Goal: Task Accomplishment & Management: Complete application form

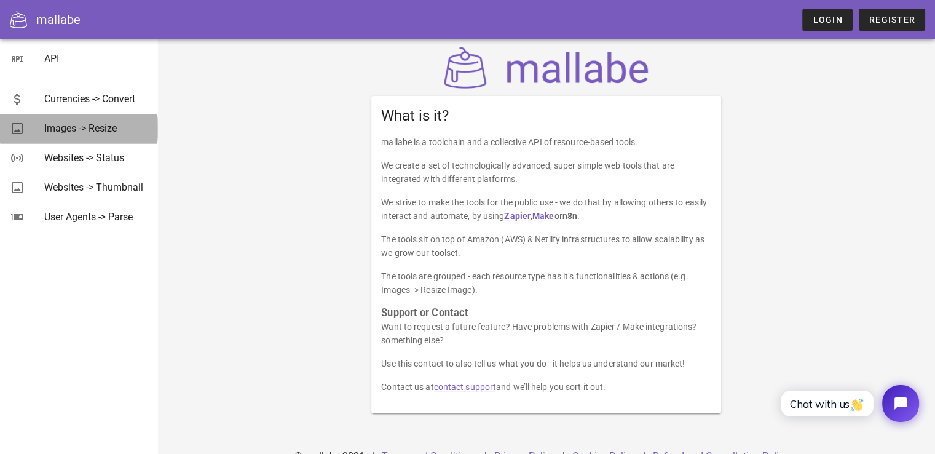
click at [91, 133] on div "Images -> Resize" at bounding box center [95, 128] width 103 height 12
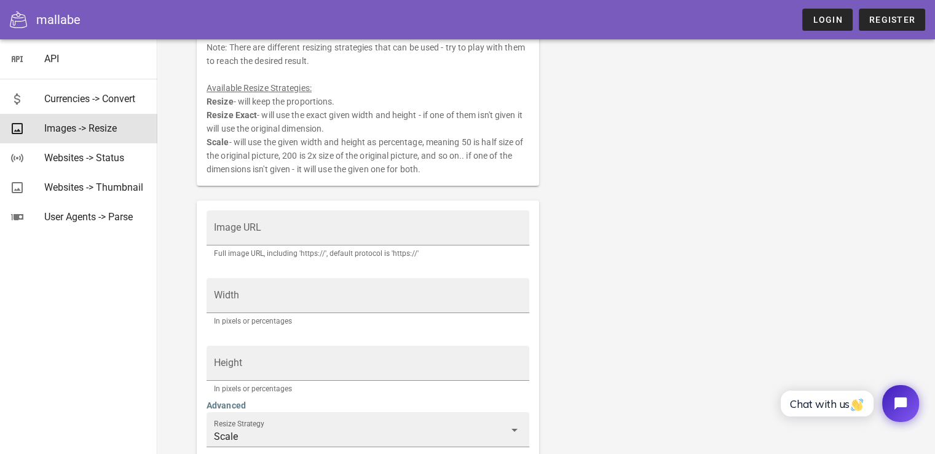
scroll to position [138, 0]
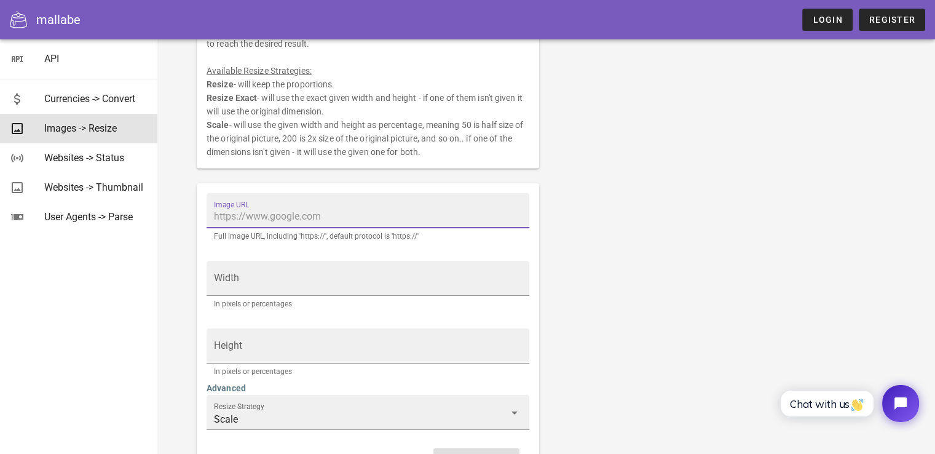
click at [293, 221] on input "Image URL" at bounding box center [368, 217] width 308 height 20
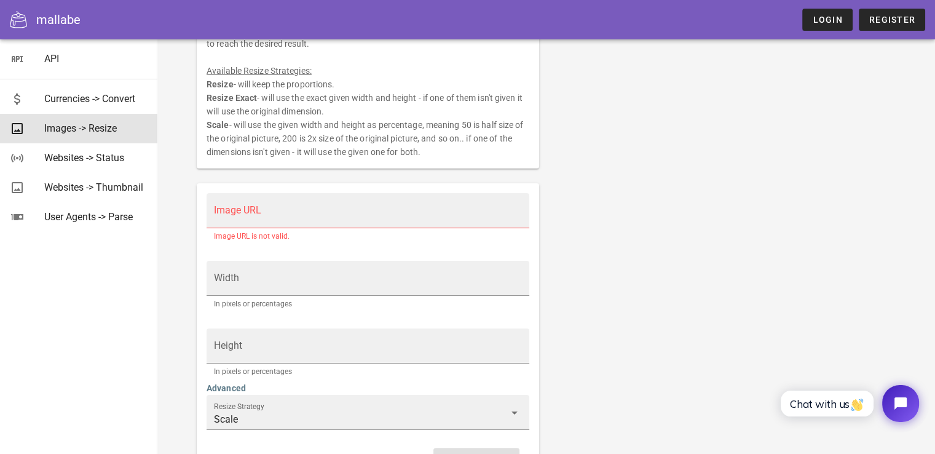
click at [613, 247] on div "Resize an image. Note: The image needs to be publicly accessible and not under …" at bounding box center [546, 213] width 714 height 548
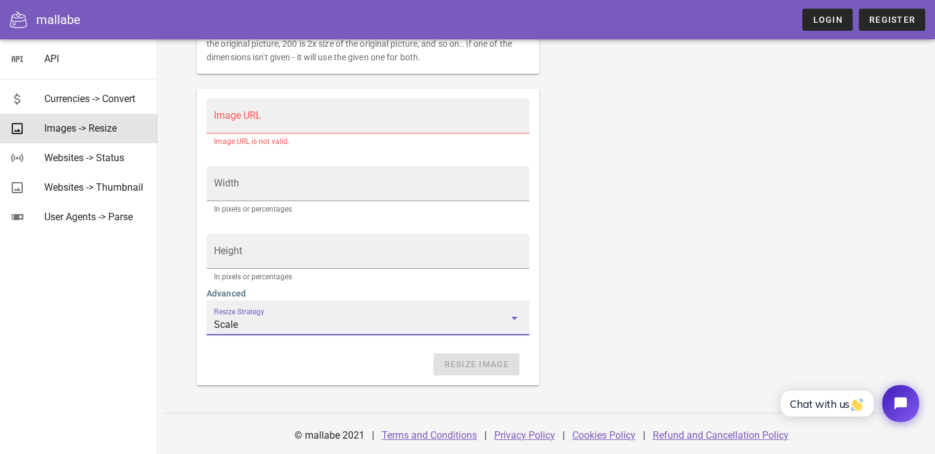
click at [434, 322] on input "Scale" at bounding box center [359, 325] width 291 height 20
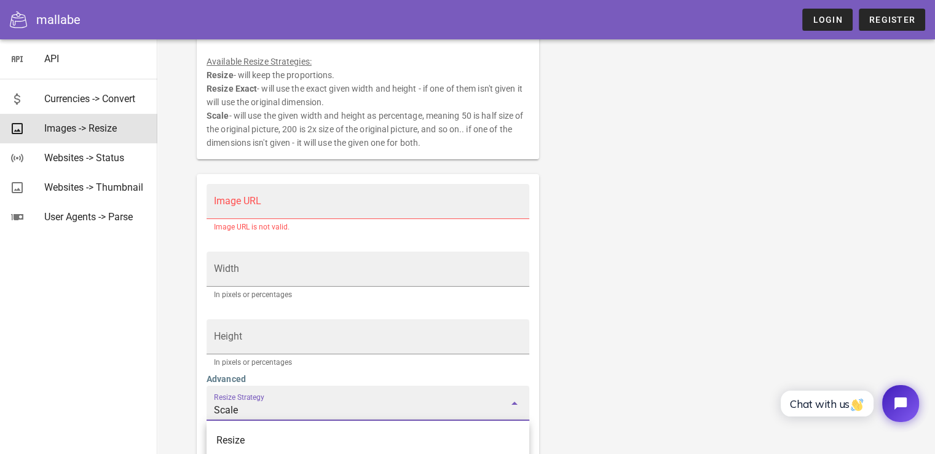
scroll to position [141, 0]
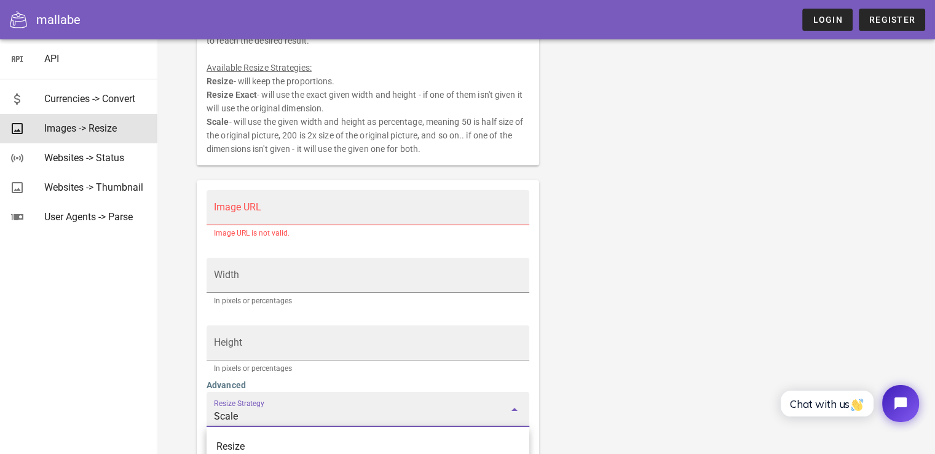
click at [614, 295] on div "Resize an image. Note: The image needs to be publicly accessible and not under …" at bounding box center [546, 209] width 714 height 548
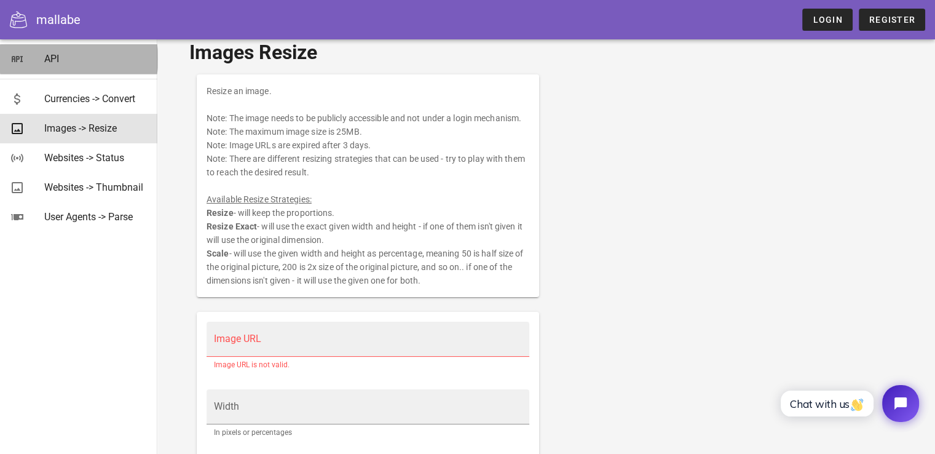
click at [39, 55] on link "API" at bounding box center [78, 59] width 157 height 30
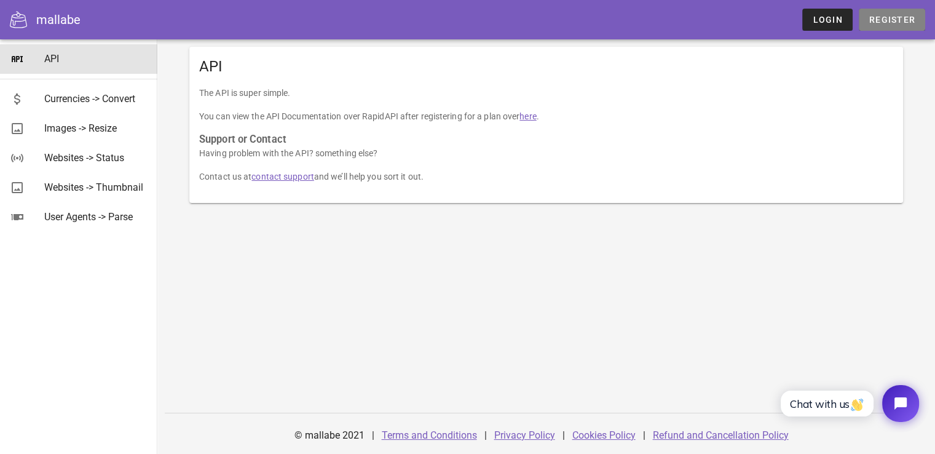
click at [882, 22] on span "Register" at bounding box center [892, 20] width 47 height 10
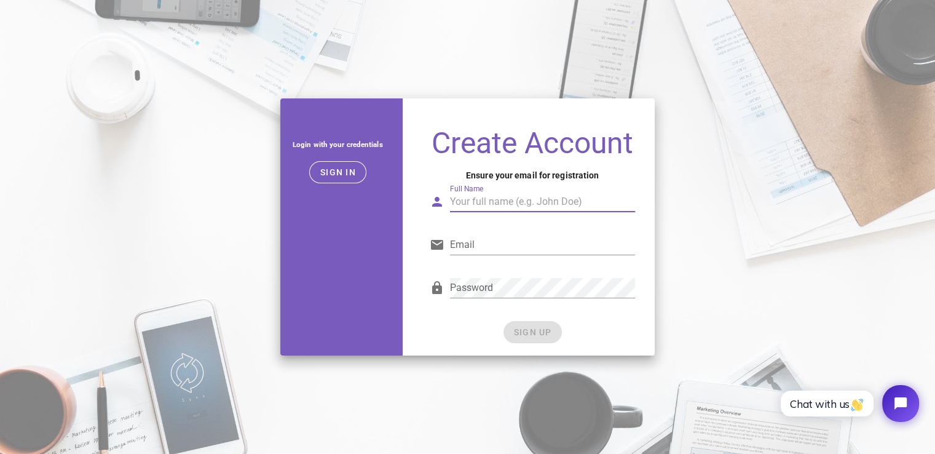
click at [475, 200] on input "Full Name" at bounding box center [543, 202] width 186 height 20
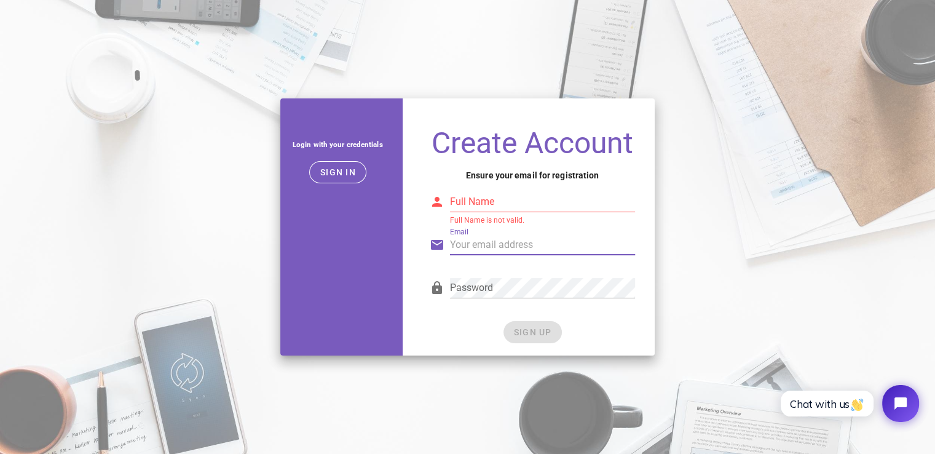
click at [465, 248] on input "Email" at bounding box center [543, 245] width 186 height 20
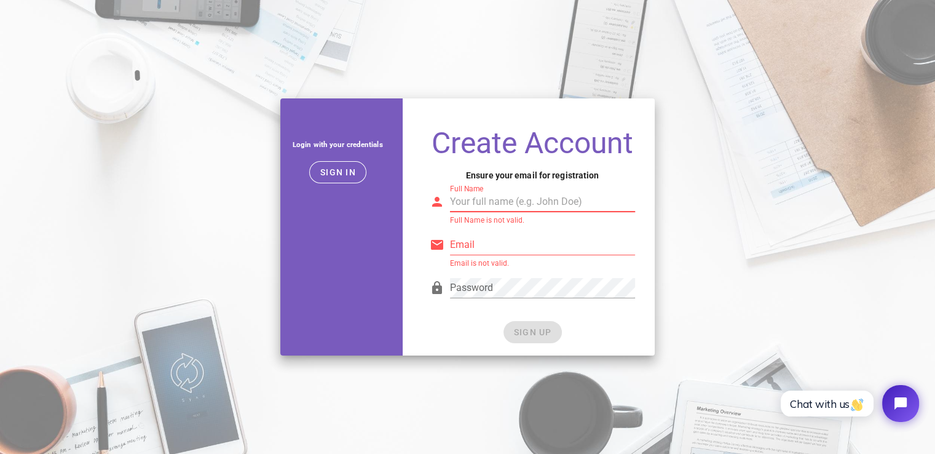
click at [481, 207] on input "Full Name" at bounding box center [543, 202] width 186 height 20
type input "[PERSON_NAME]"
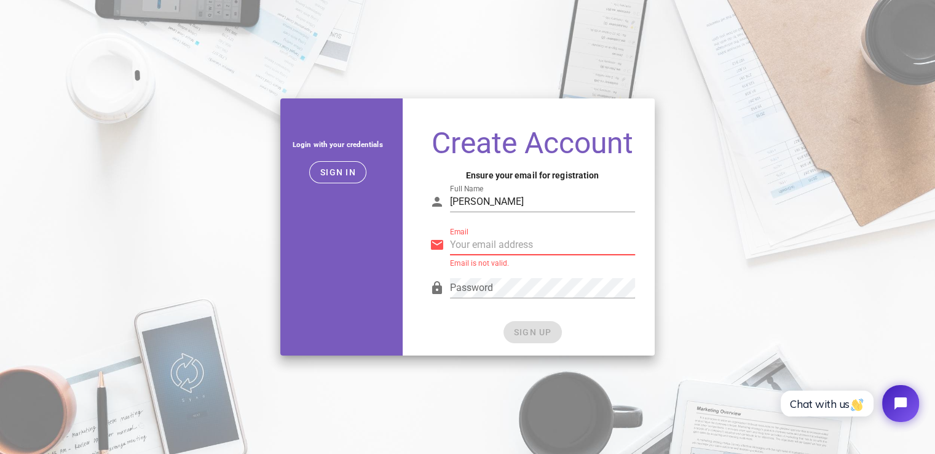
click at [505, 247] on input "Email" at bounding box center [543, 245] width 186 height 20
click at [342, 167] on span "Sign in" at bounding box center [338, 172] width 36 height 10
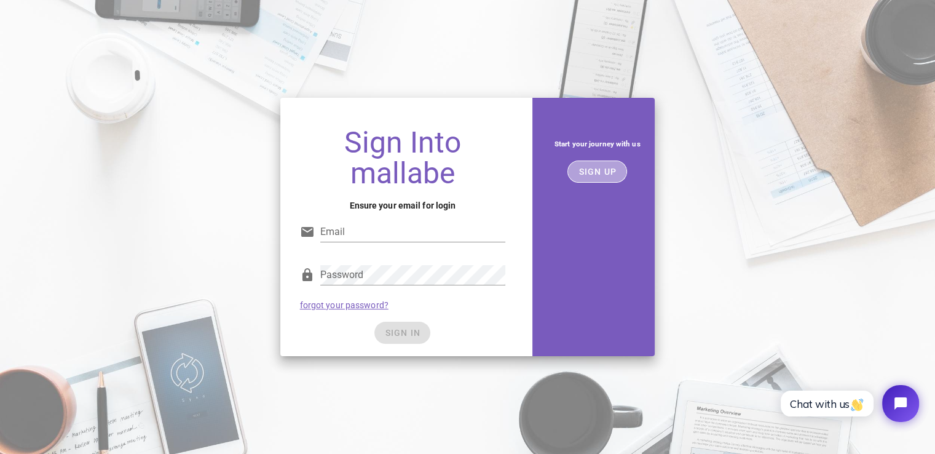
click at [588, 173] on span "SIGN UP" at bounding box center [597, 172] width 39 height 10
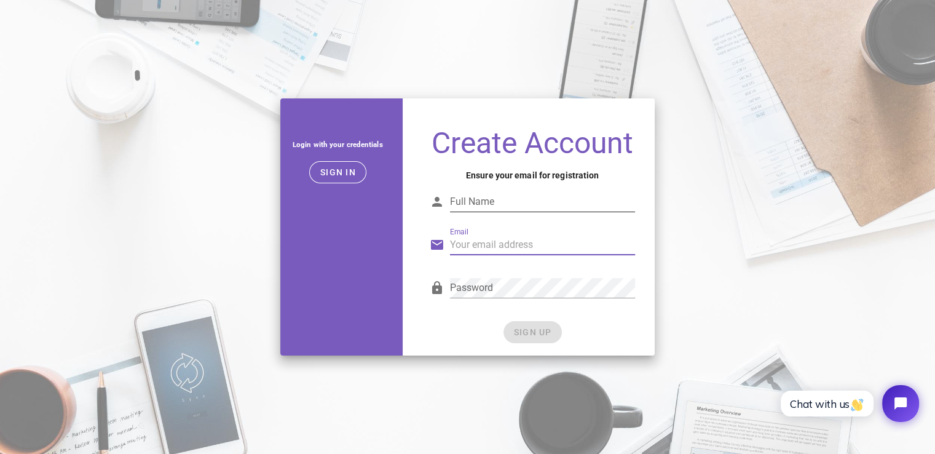
drag, startPoint x: 522, startPoint y: 250, endPoint x: 533, endPoint y: 203, distance: 48.0
click at [533, 203] on form "Full Name Email Password SIGN UP" at bounding box center [533, 259] width 206 height 168
click at [533, 203] on input "Full Name" at bounding box center [543, 202] width 186 height 20
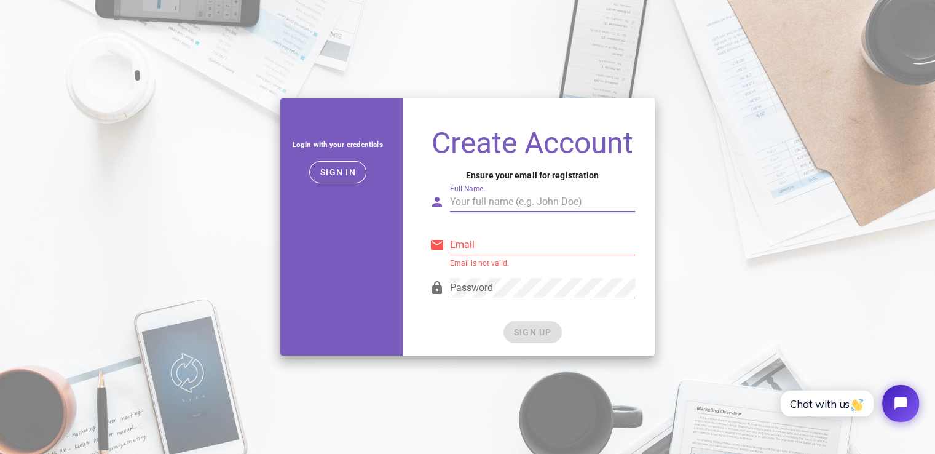
click at [533, 203] on input "Full Name" at bounding box center [543, 202] width 186 height 20
type input "[PERSON_NAME]"
click at [536, 249] on input "Email" at bounding box center [543, 245] width 186 height 20
type input "[EMAIL_ADDRESS][DOMAIN_NAME]"
